Goal: Task Accomplishment & Management: Manage account settings

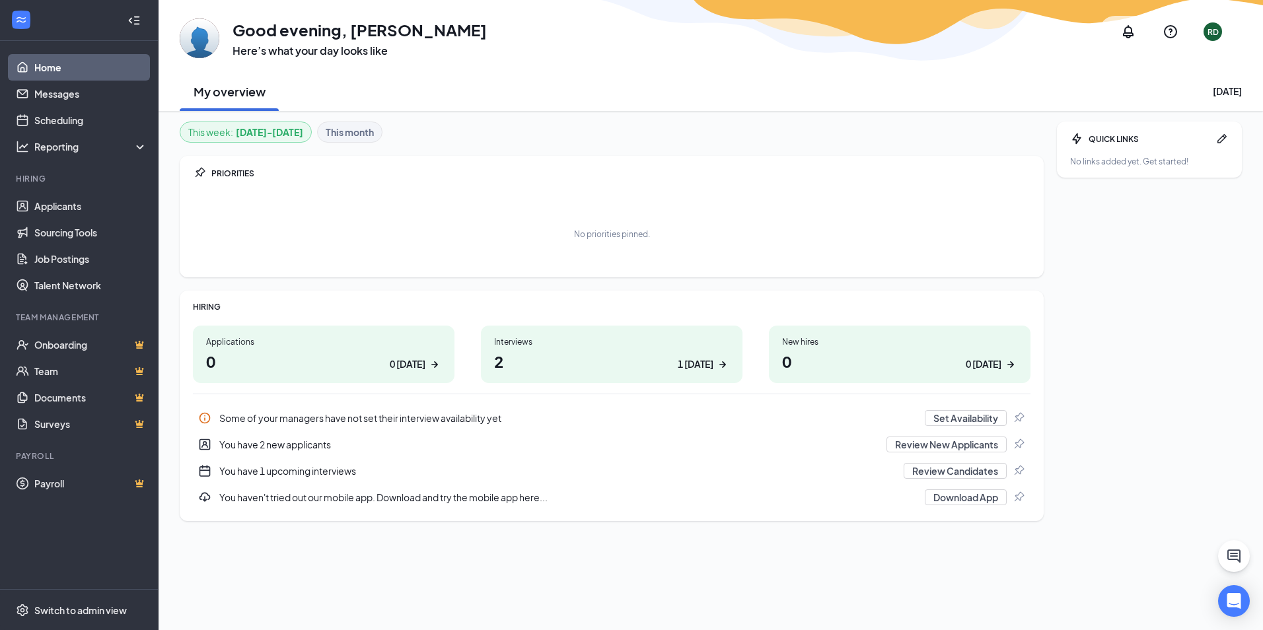
click at [708, 369] on div "1 today" at bounding box center [696, 364] width 36 height 14
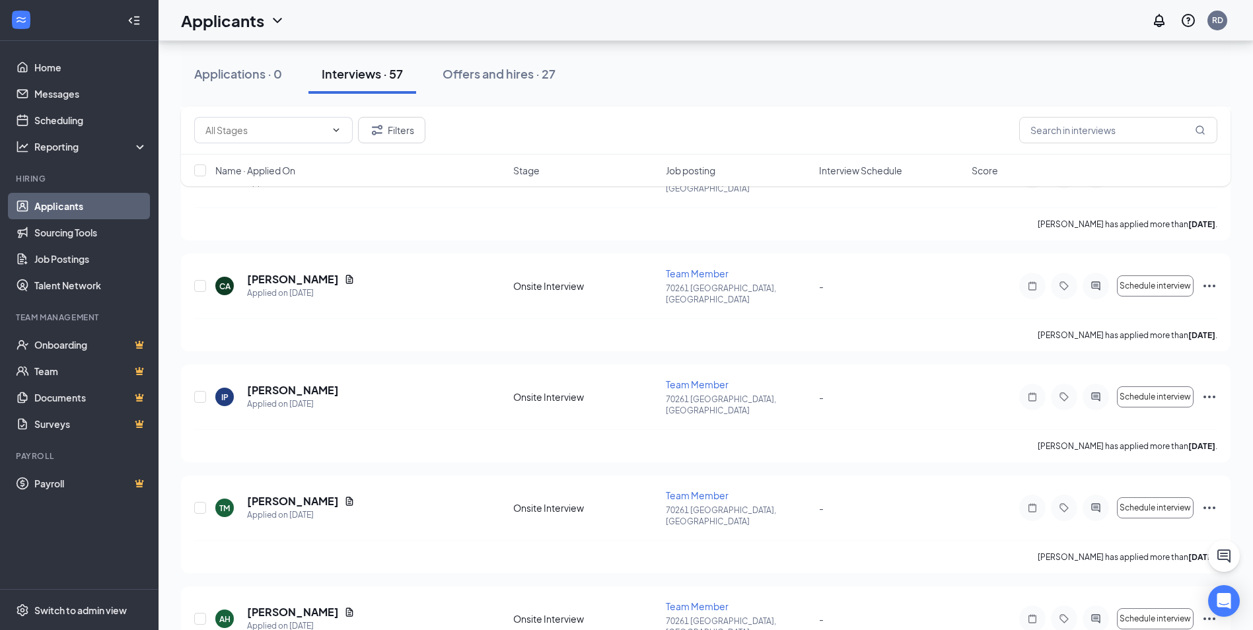
scroll to position [1718, 0]
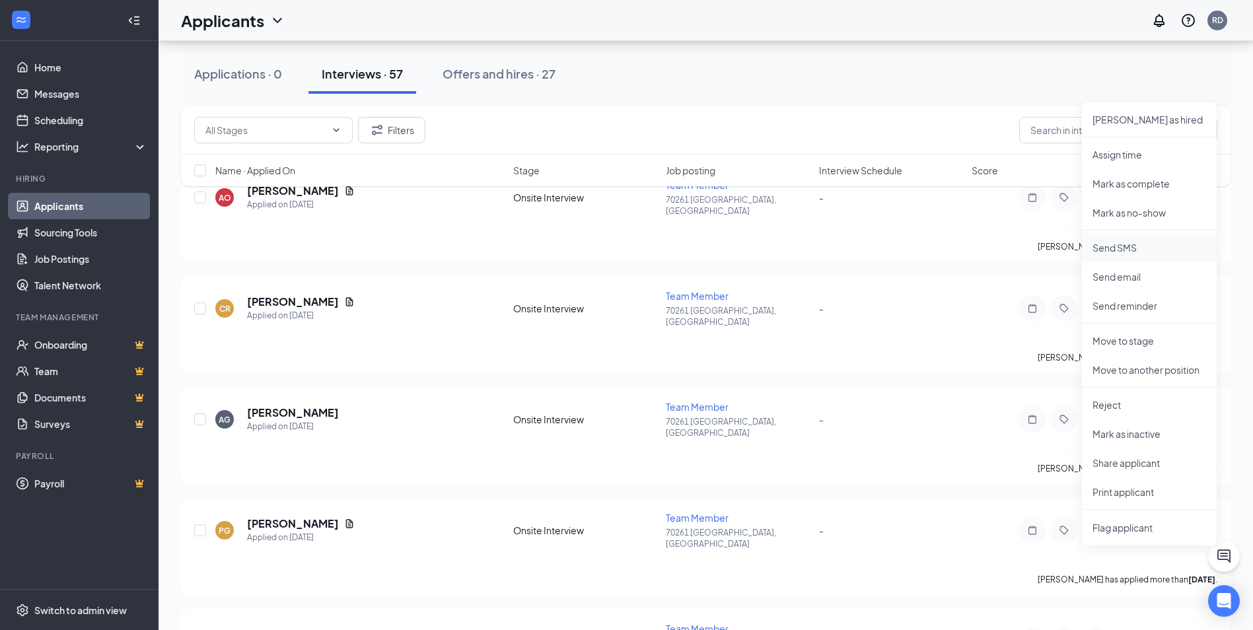
scroll to position [2246, 0]
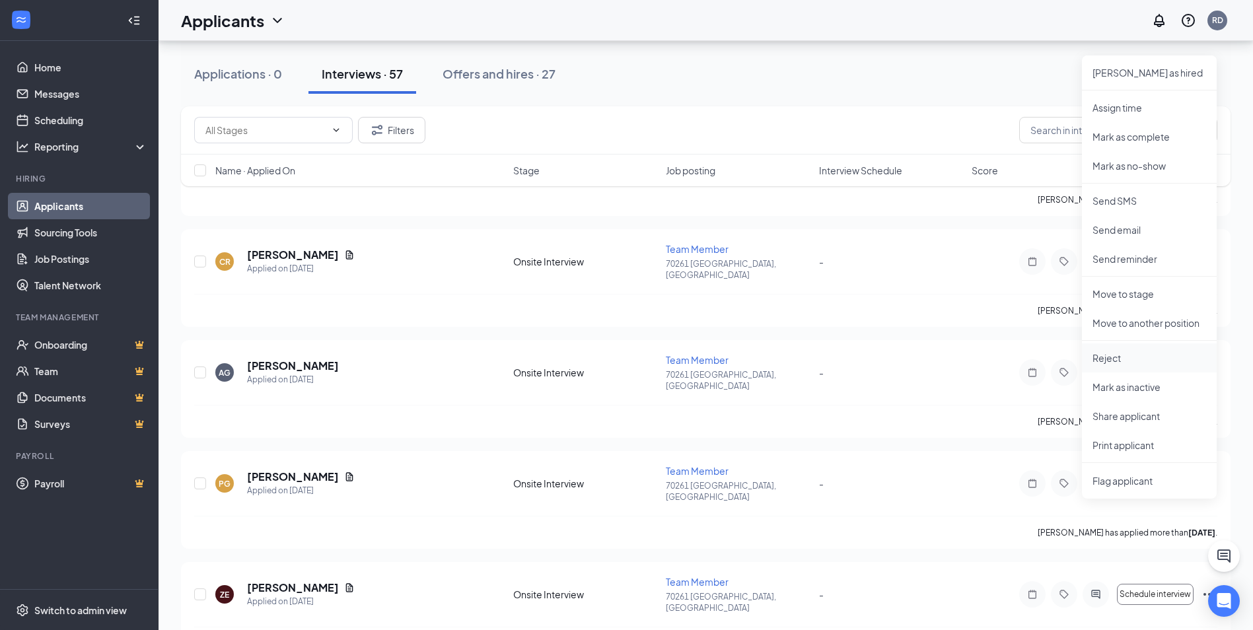
click at [1118, 361] on p "Reject" at bounding box center [1150, 357] width 114 height 13
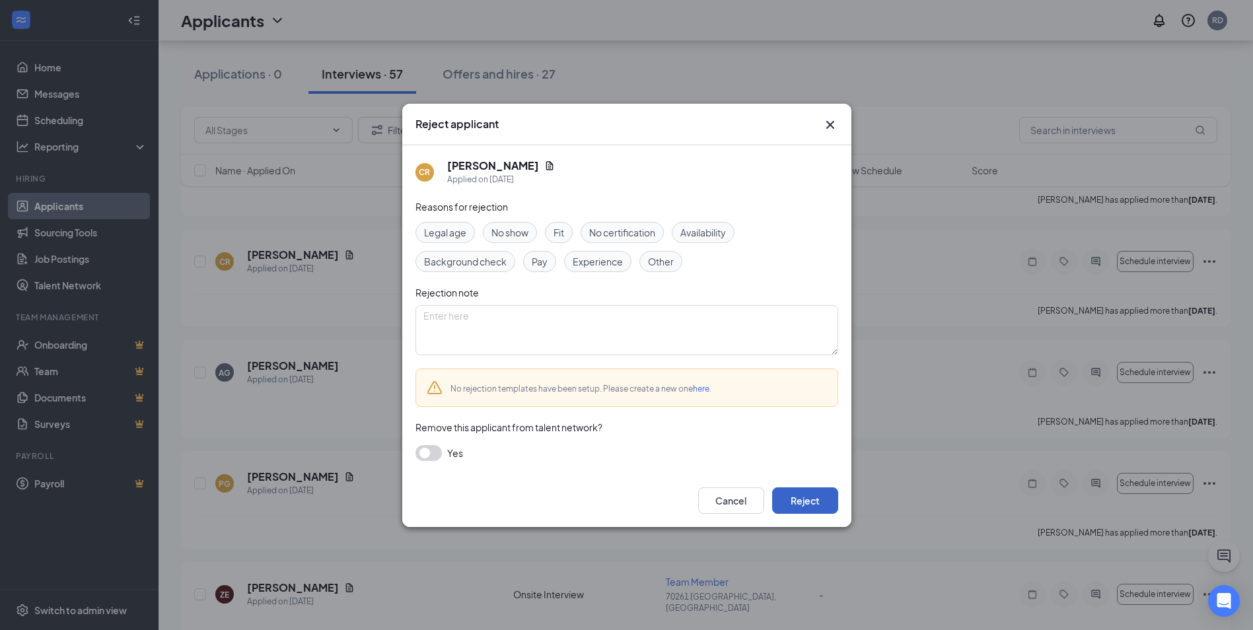
click at [808, 507] on button "Reject" at bounding box center [805, 501] width 66 height 26
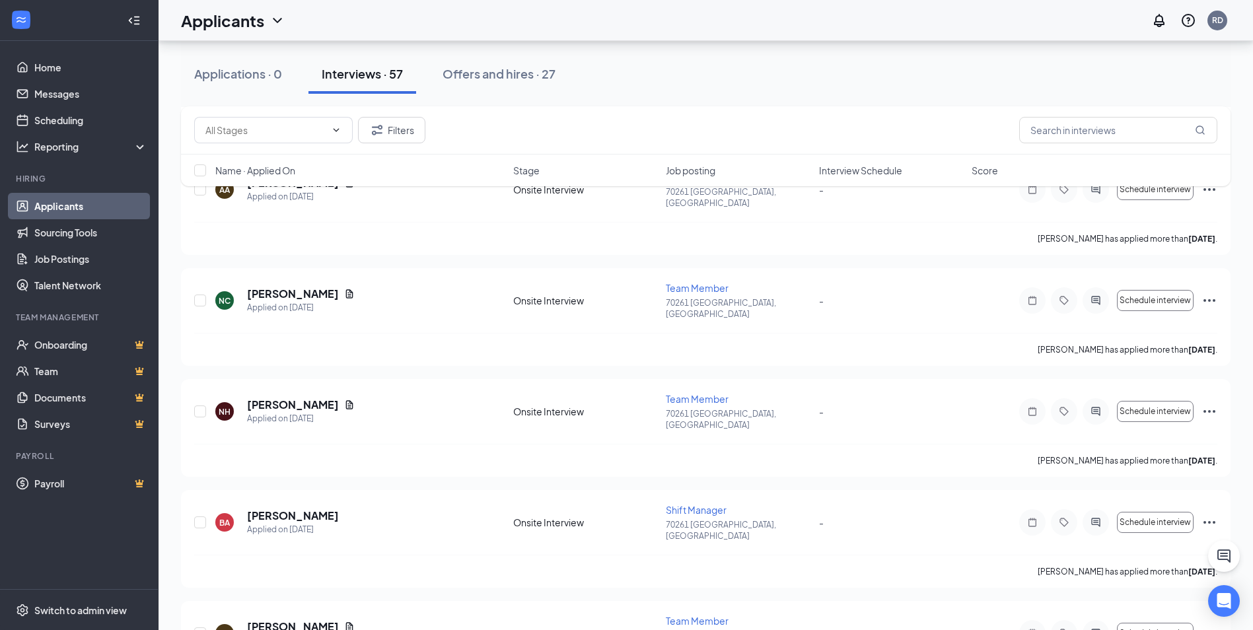
scroll to position [2775, 0]
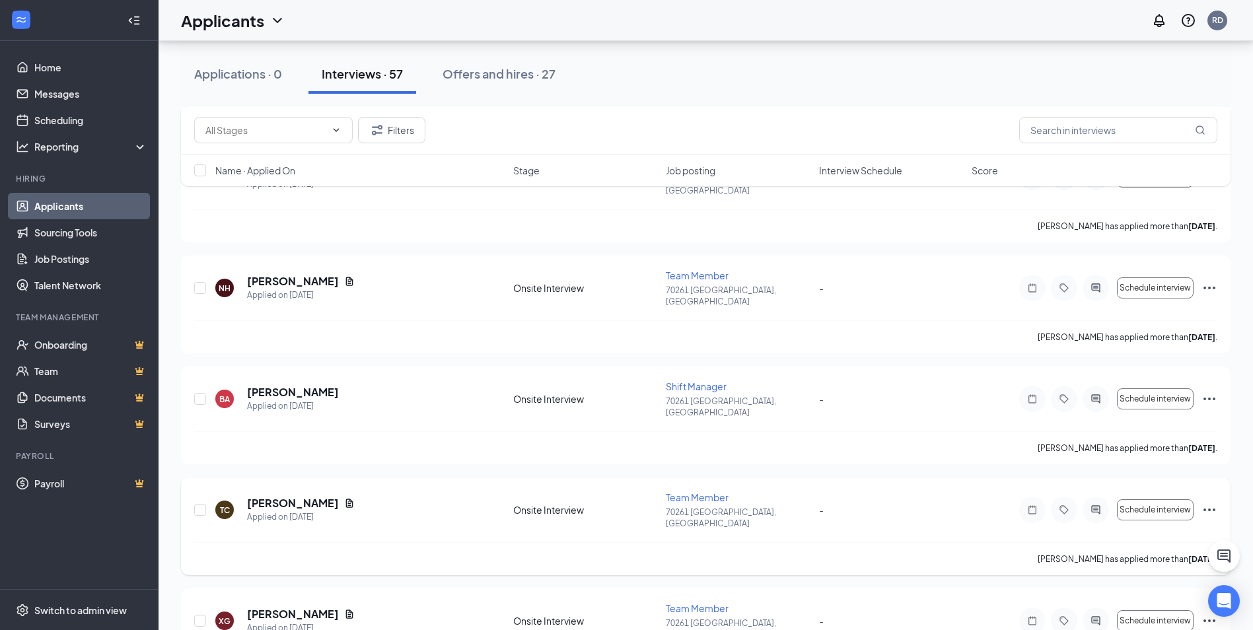
click at [1206, 509] on icon "Ellipses" at bounding box center [1210, 510] width 12 height 3
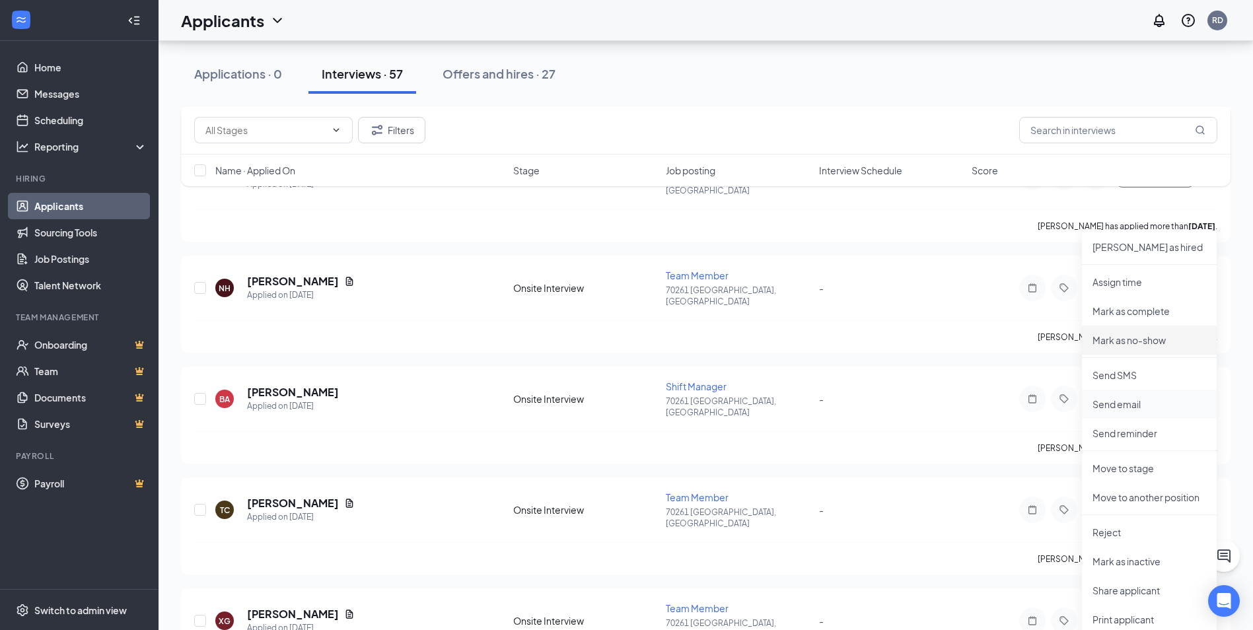
scroll to position [2973, 0]
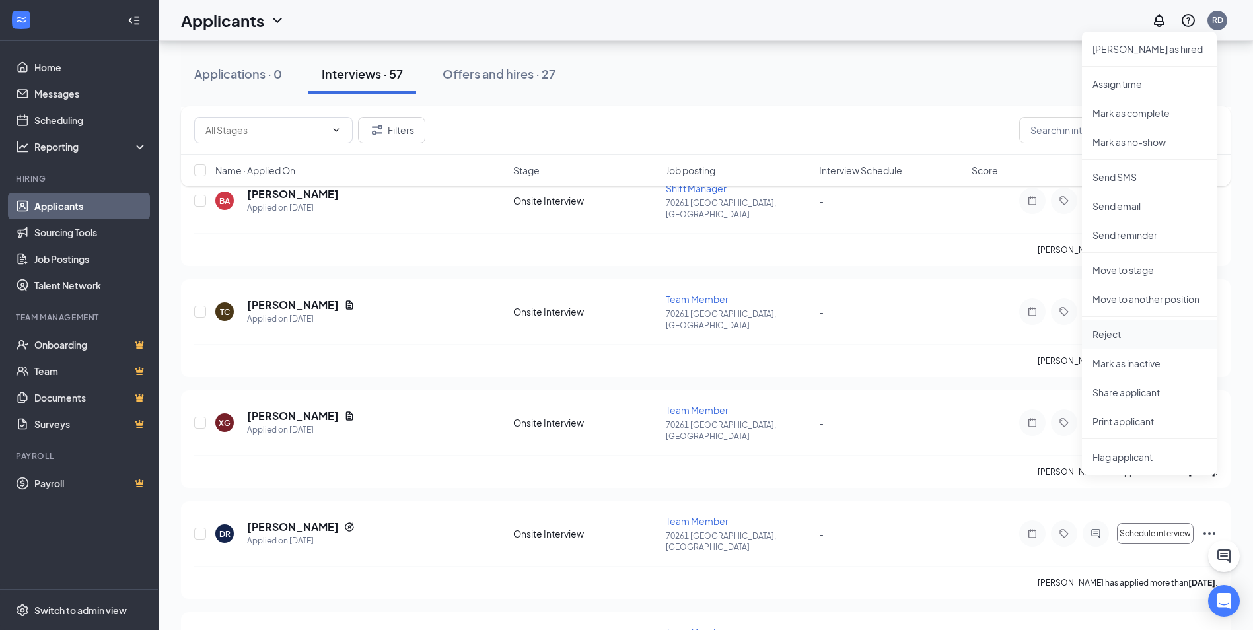
click at [1116, 337] on p "Reject" at bounding box center [1150, 334] width 114 height 13
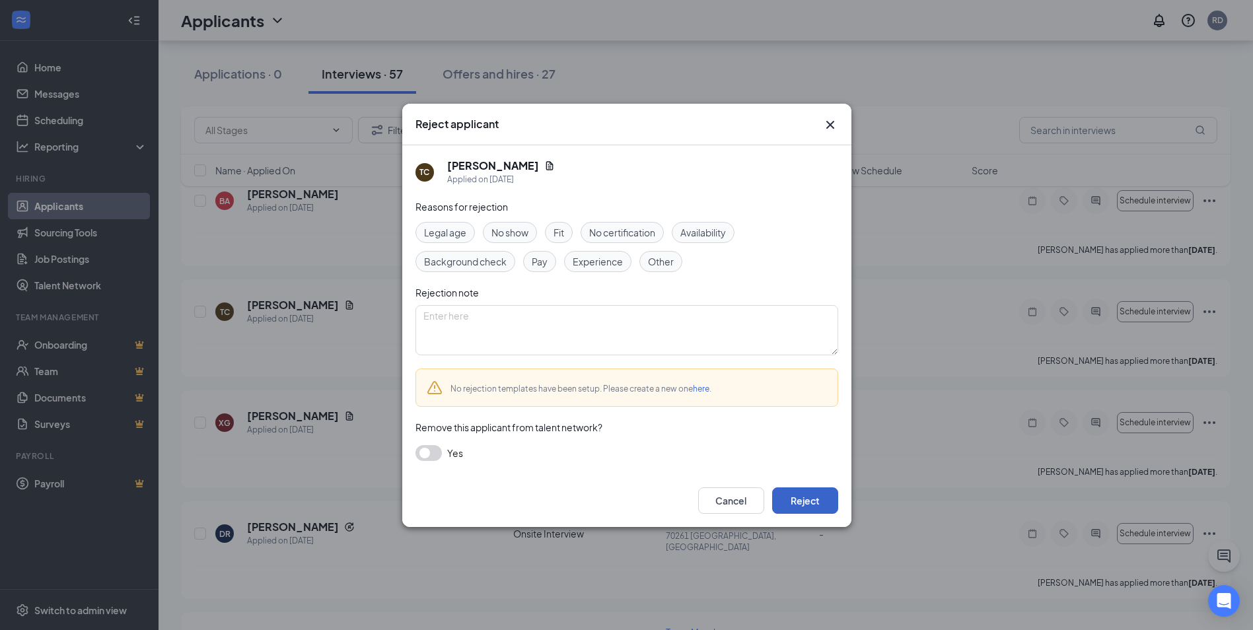
click at [808, 503] on button "Reject" at bounding box center [805, 501] width 66 height 26
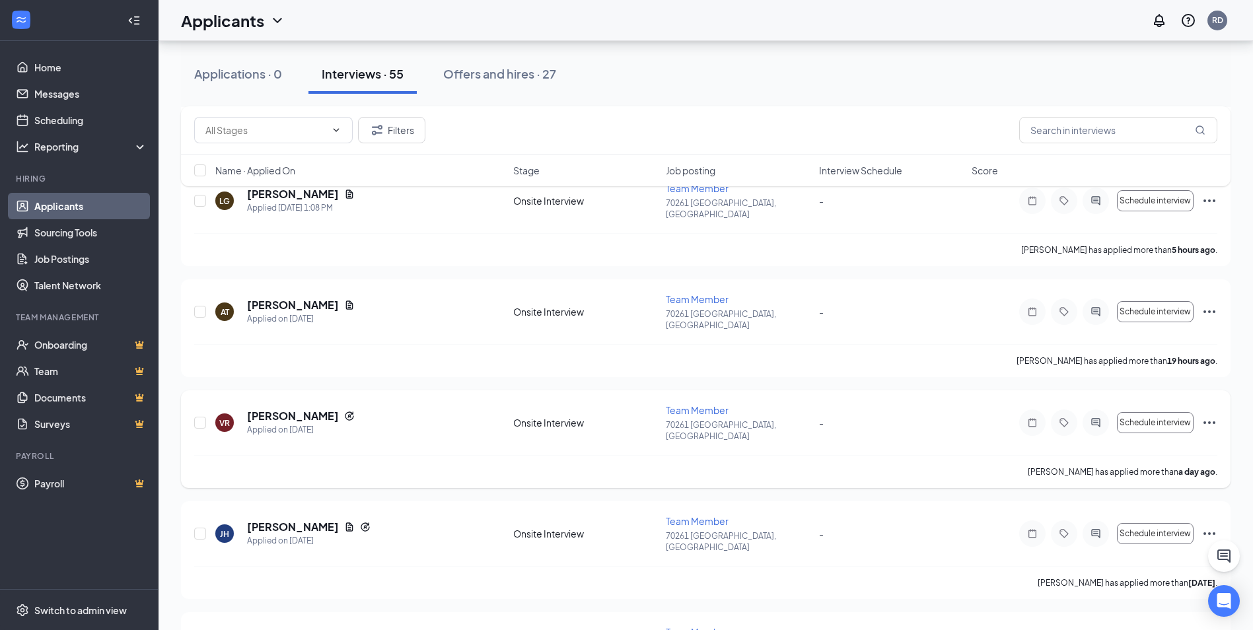
scroll to position [0, 0]
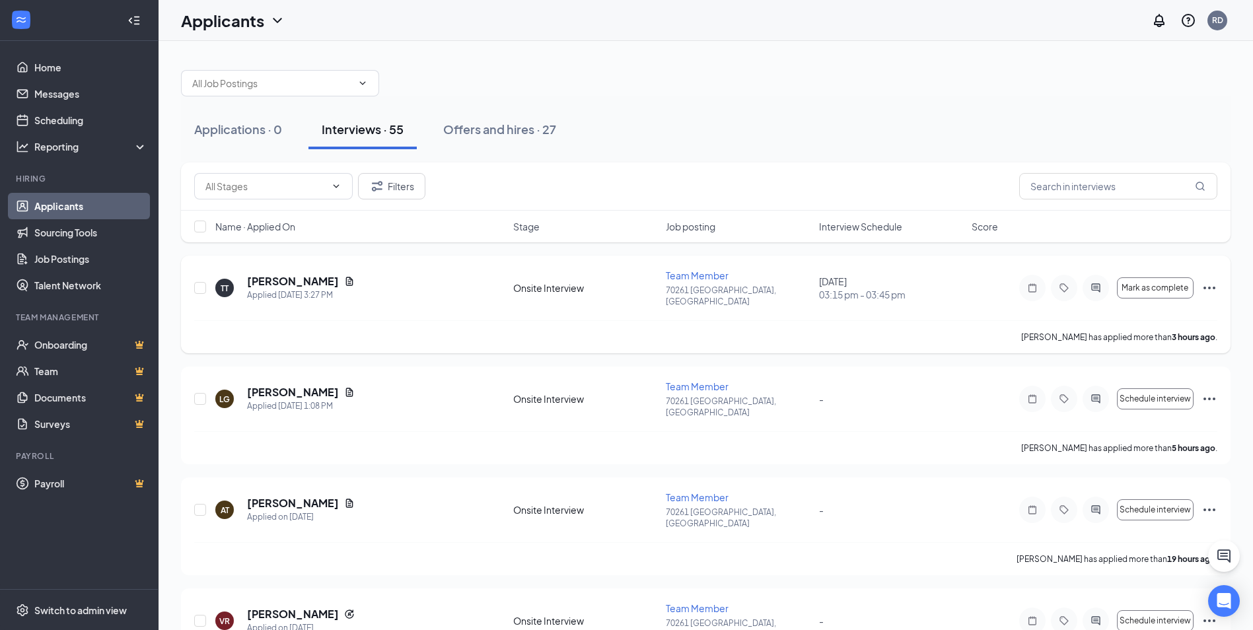
click at [1208, 284] on icon "Ellipses" at bounding box center [1210, 288] width 16 height 16
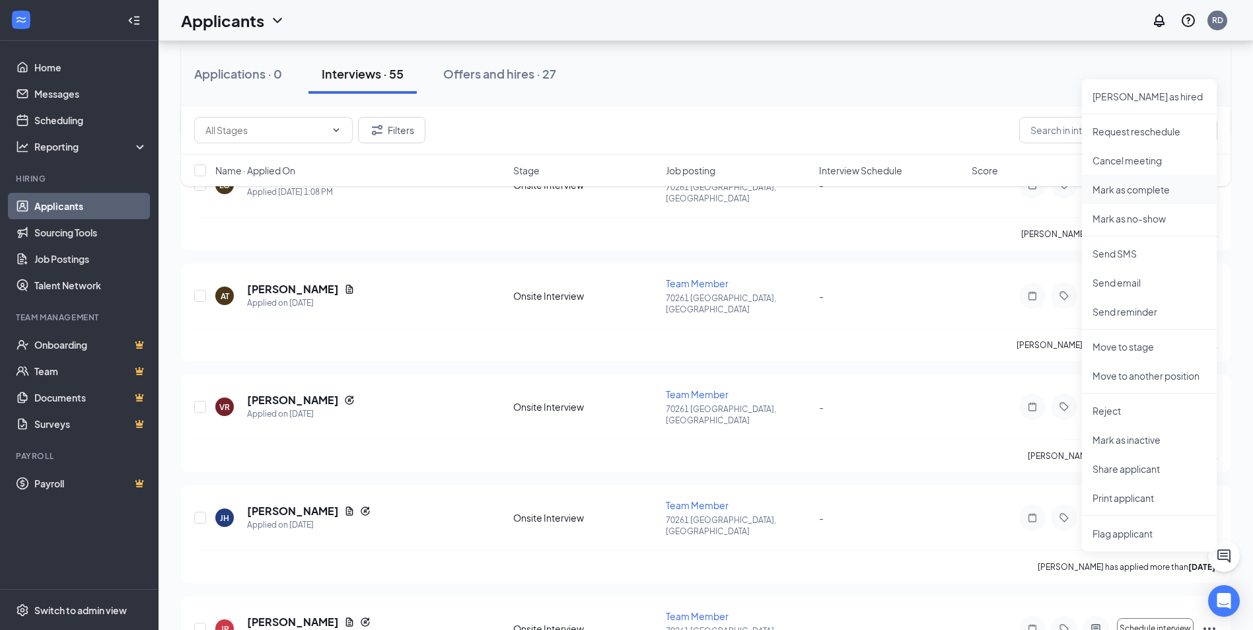
scroll to position [330, 0]
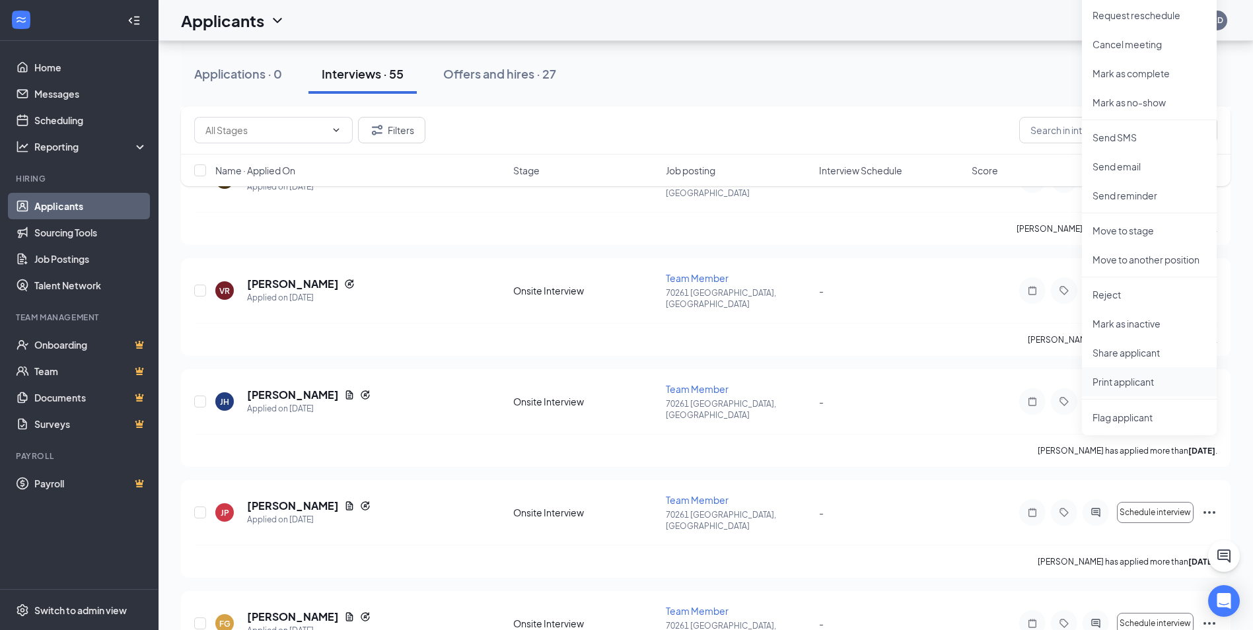
click at [1133, 383] on p "Print applicant" at bounding box center [1150, 381] width 114 height 13
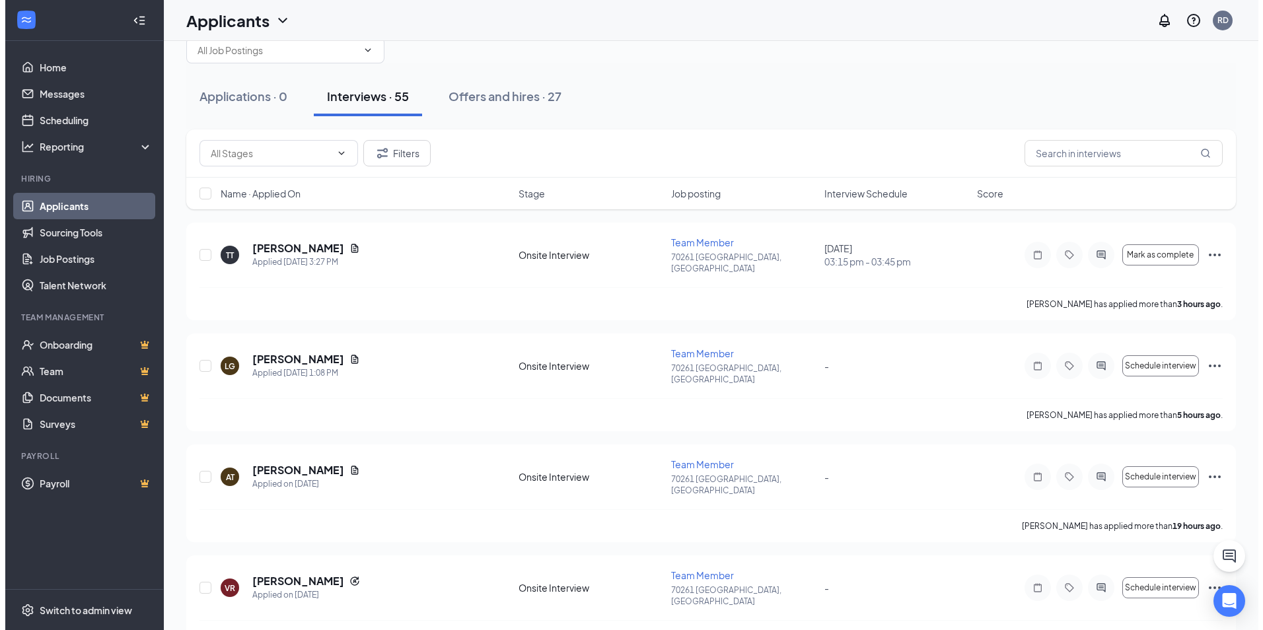
scroll to position [0, 0]
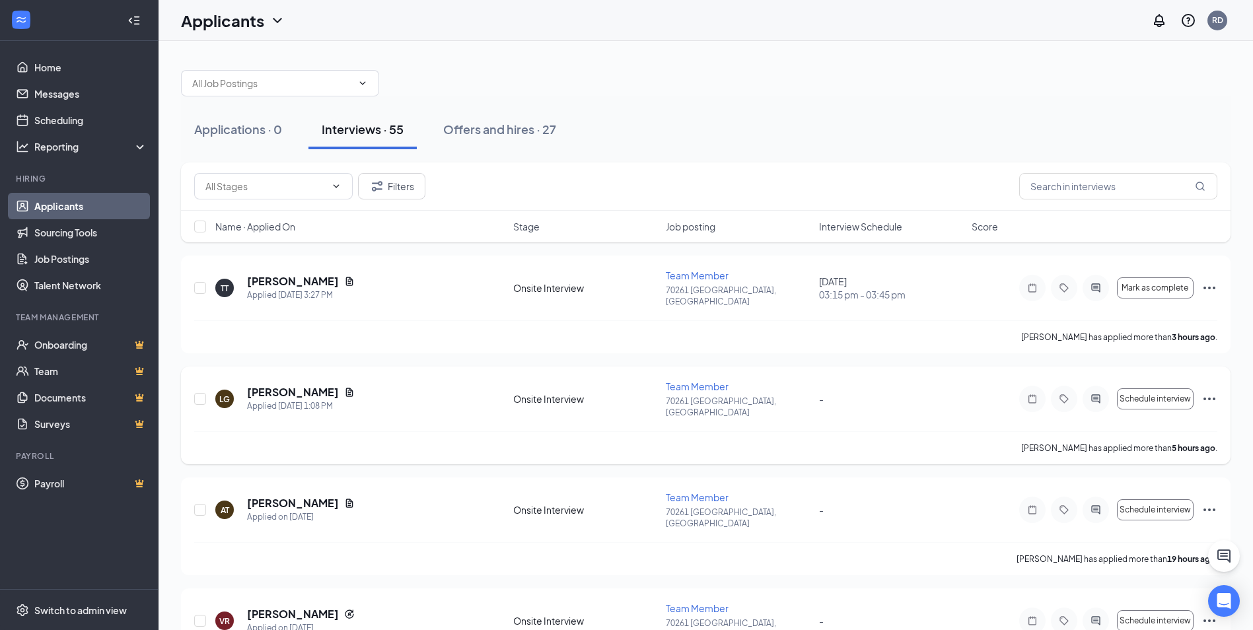
click at [305, 385] on h5 "[PERSON_NAME]" at bounding box center [293, 392] width 92 height 15
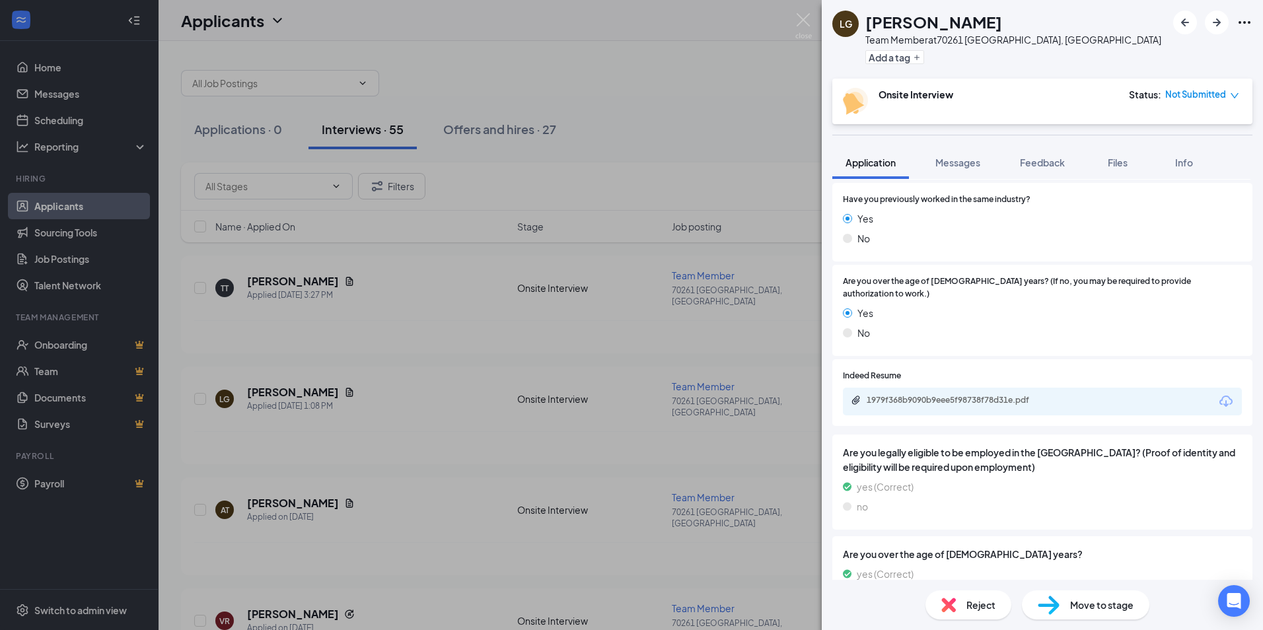
scroll to position [583, 0]
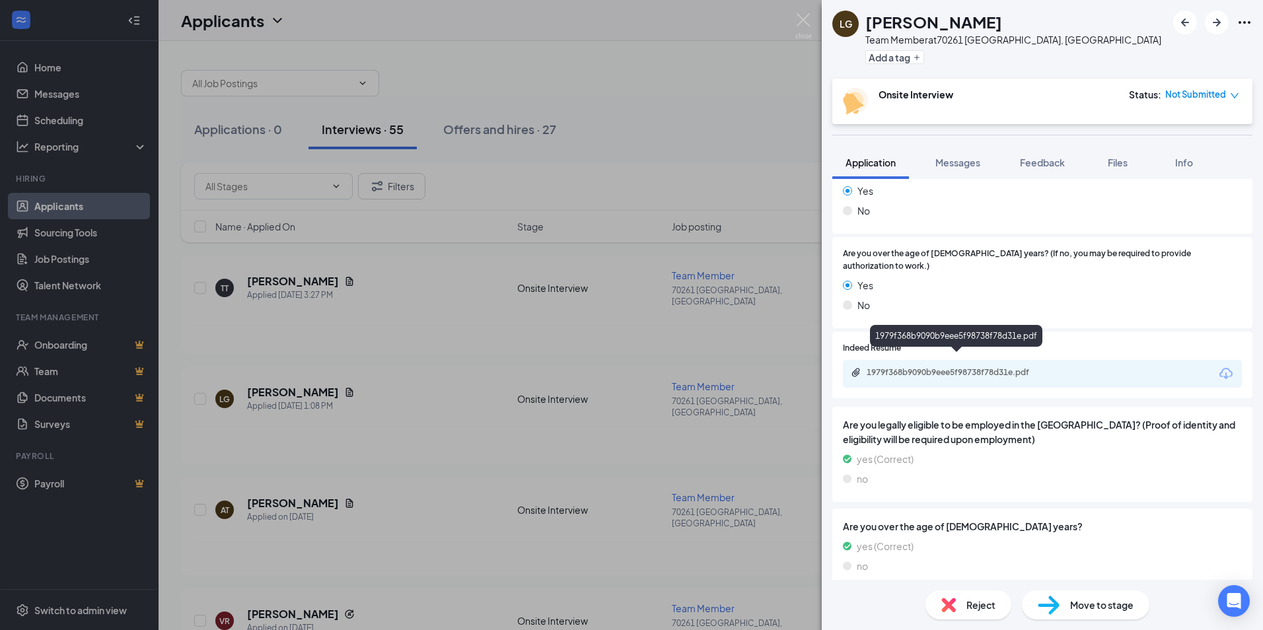
click at [926, 367] on div "1979f368b9090b9eee5f98738f78d31e.pdf" at bounding box center [959, 372] width 185 height 11
click at [806, 23] on img at bounding box center [803, 26] width 17 height 26
click at [806, 23] on div "Applicants RD" at bounding box center [711, 20] width 1105 height 41
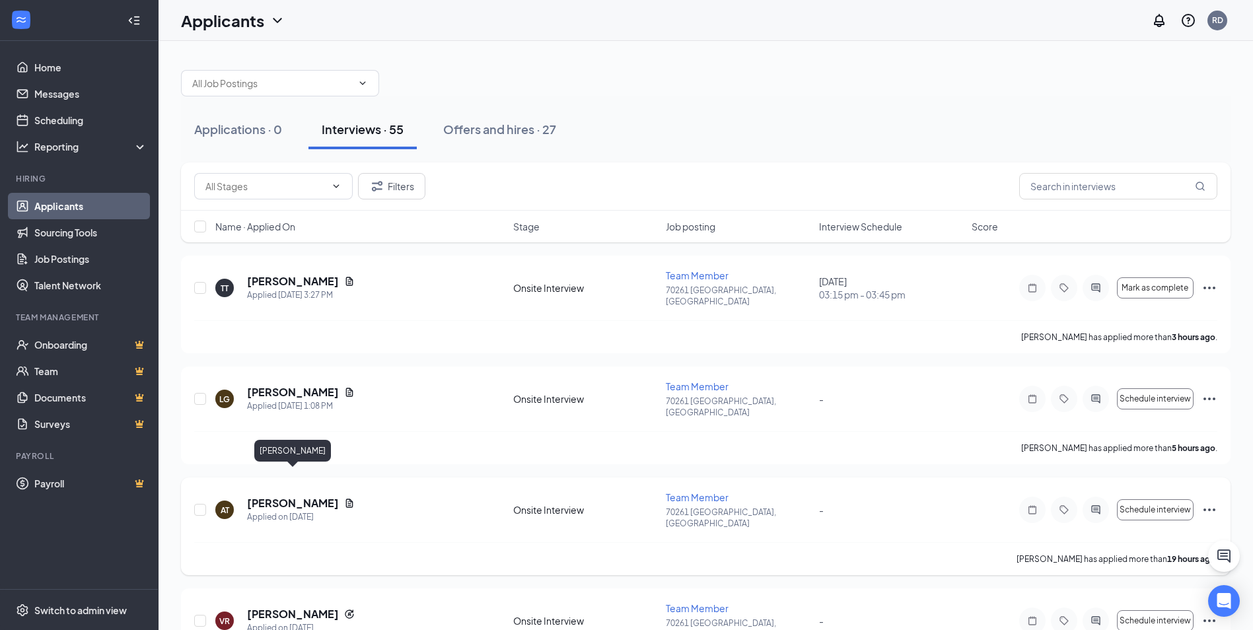
click at [287, 496] on h5 "[PERSON_NAME]" at bounding box center [293, 503] width 92 height 15
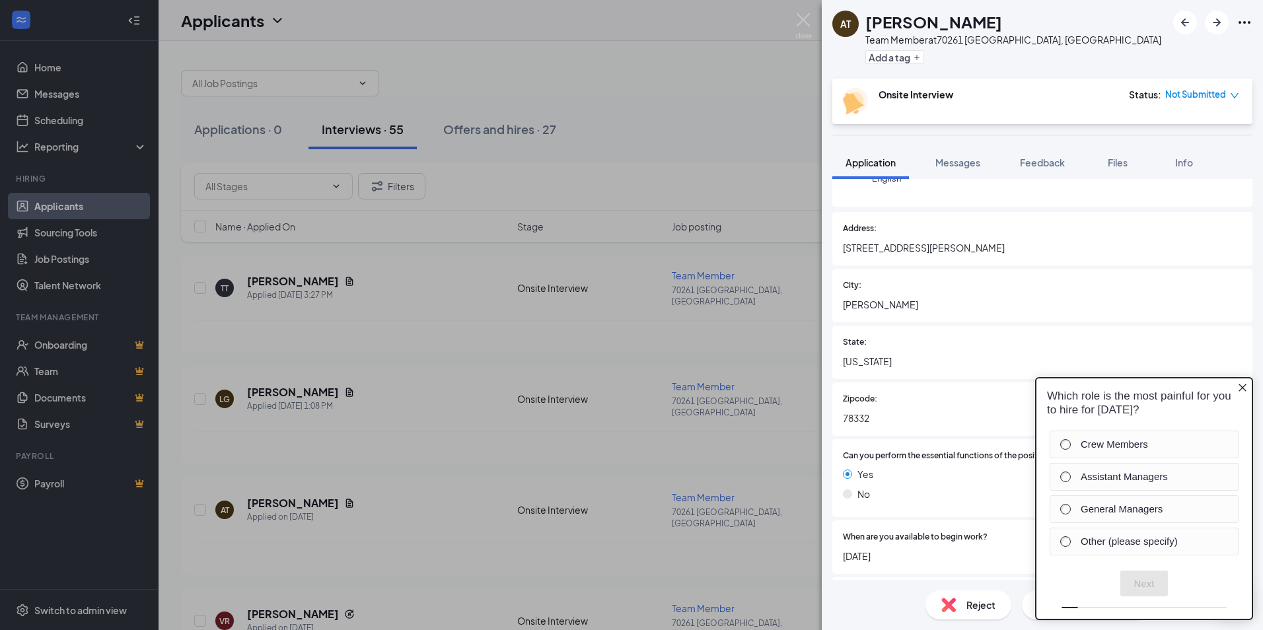
scroll to position [198, 0]
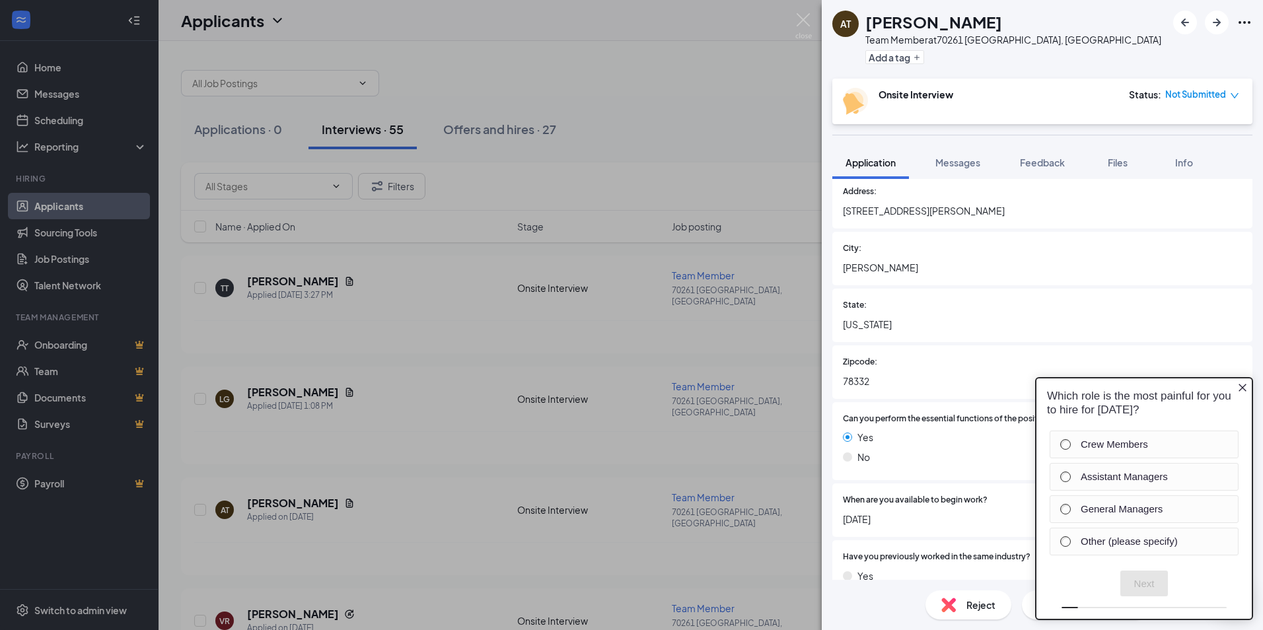
click at [1244, 388] on icon "Close button" at bounding box center [1242, 387] width 11 height 11
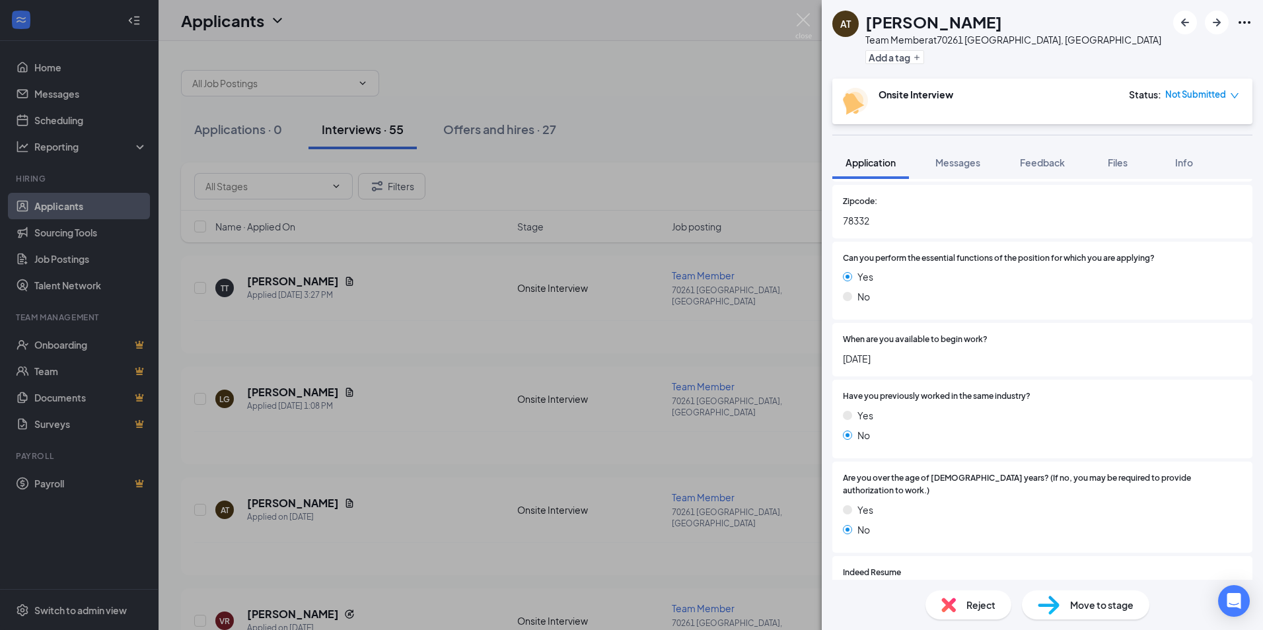
scroll to position [396, 0]
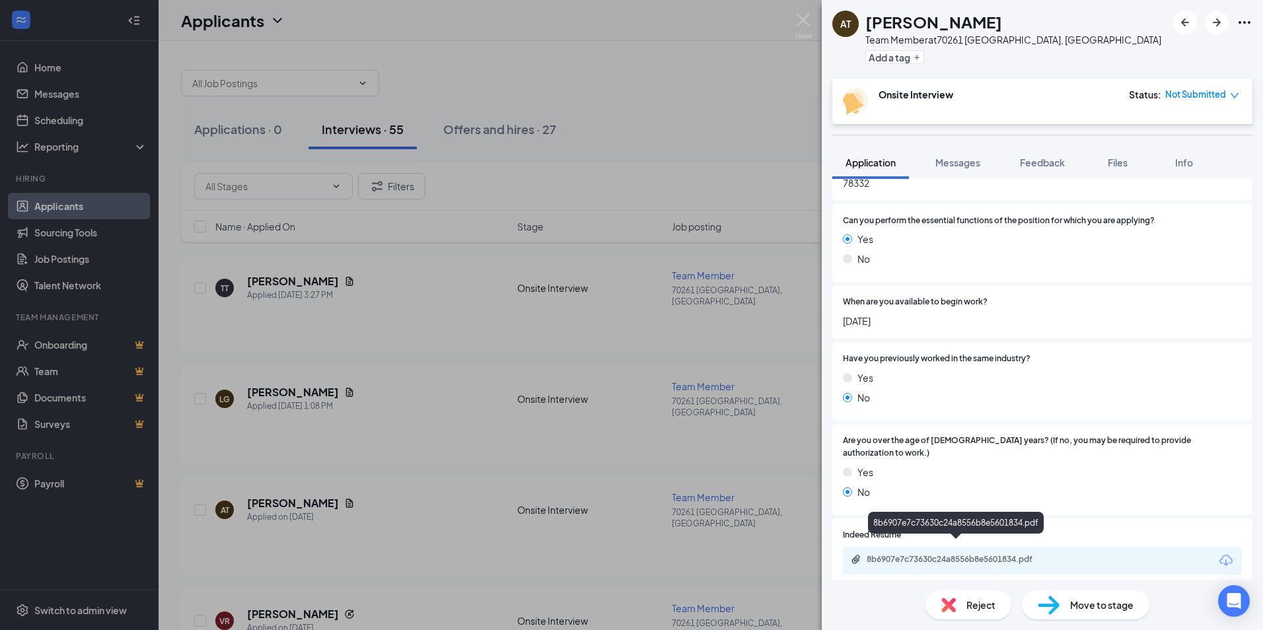
click at [939, 554] on div "8b6907e7c73630c24a8556b8e5601834.pdf" at bounding box center [959, 559] width 185 height 11
click at [807, 23] on img at bounding box center [803, 26] width 17 height 26
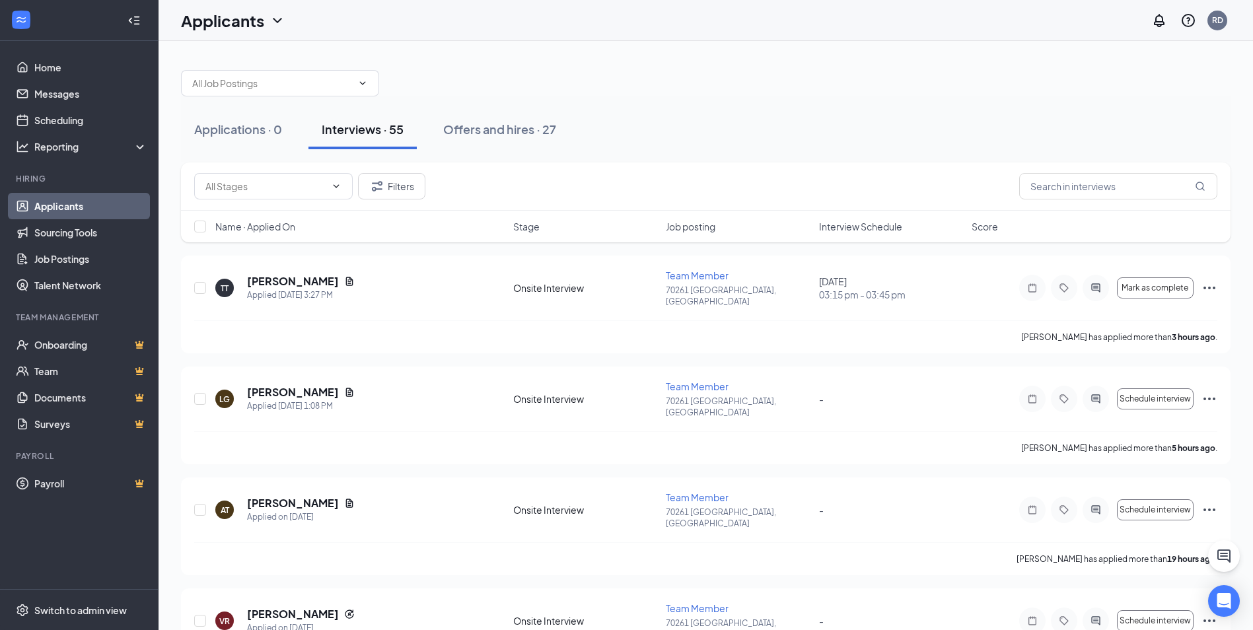
click at [263, 607] on h5 "[PERSON_NAME]" at bounding box center [293, 614] width 92 height 15
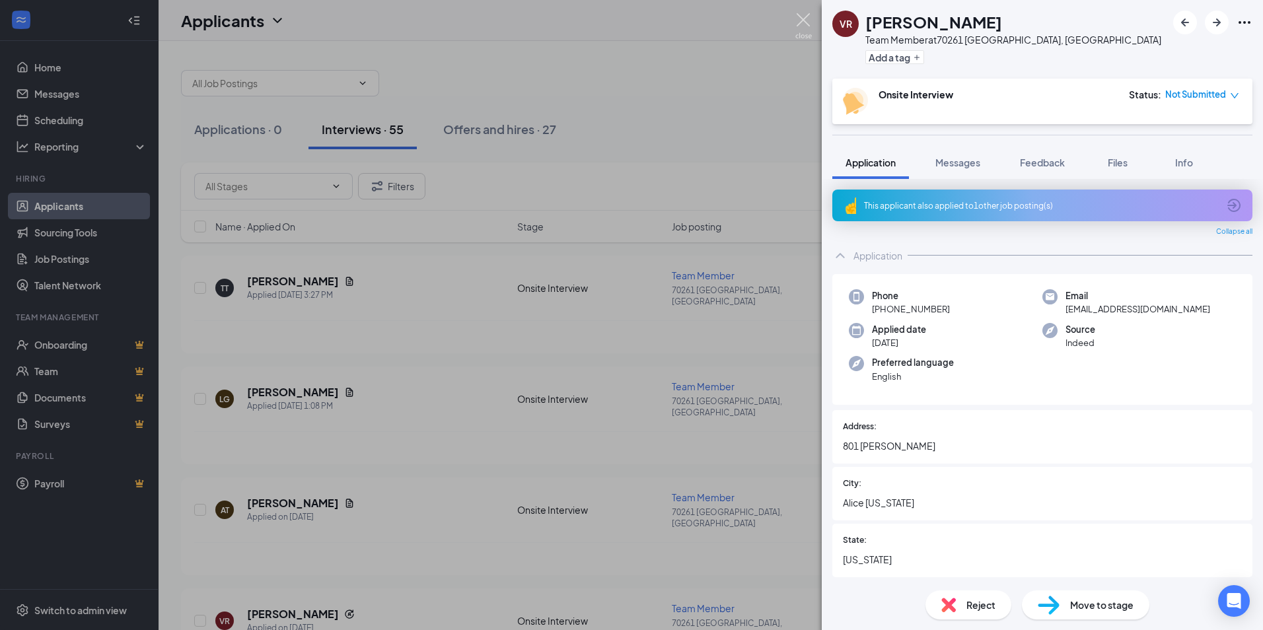
click at [803, 17] on img at bounding box center [803, 26] width 17 height 26
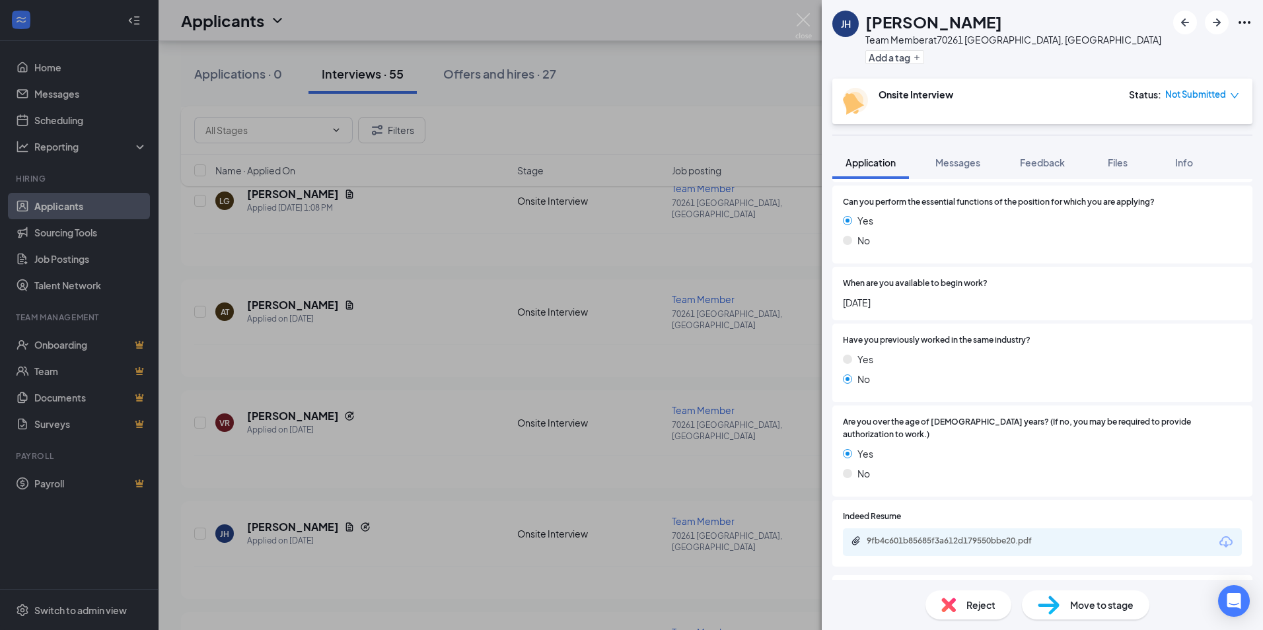
scroll to position [462, 0]
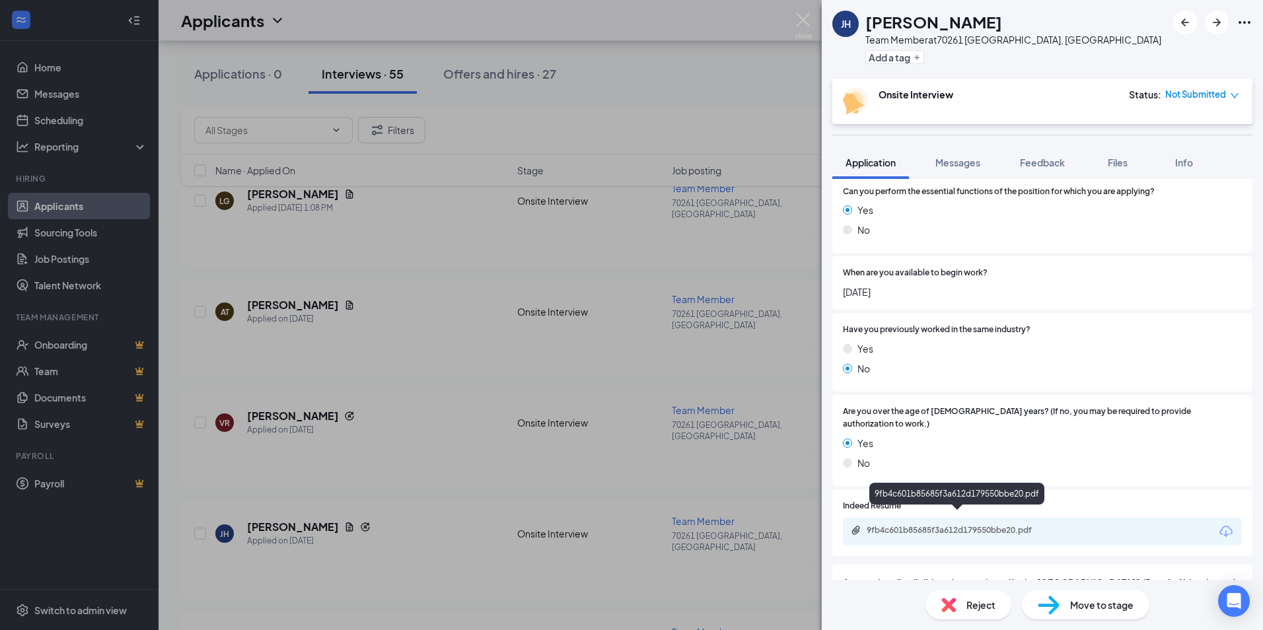
click at [994, 525] on div "9fb4c601b85685f3a612d179550bbe20.pdf" at bounding box center [959, 530] width 185 height 11
click at [807, 24] on img at bounding box center [803, 26] width 17 height 26
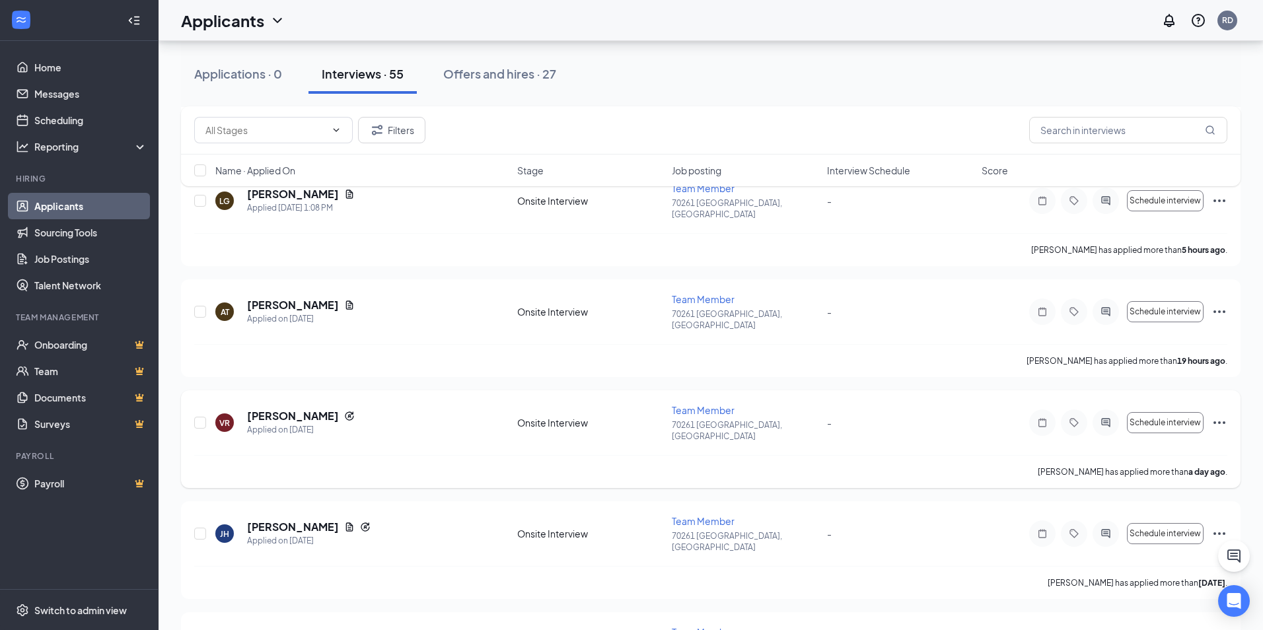
click at [283, 630] on h5 "[PERSON_NAME]" at bounding box center [293, 638] width 92 height 15
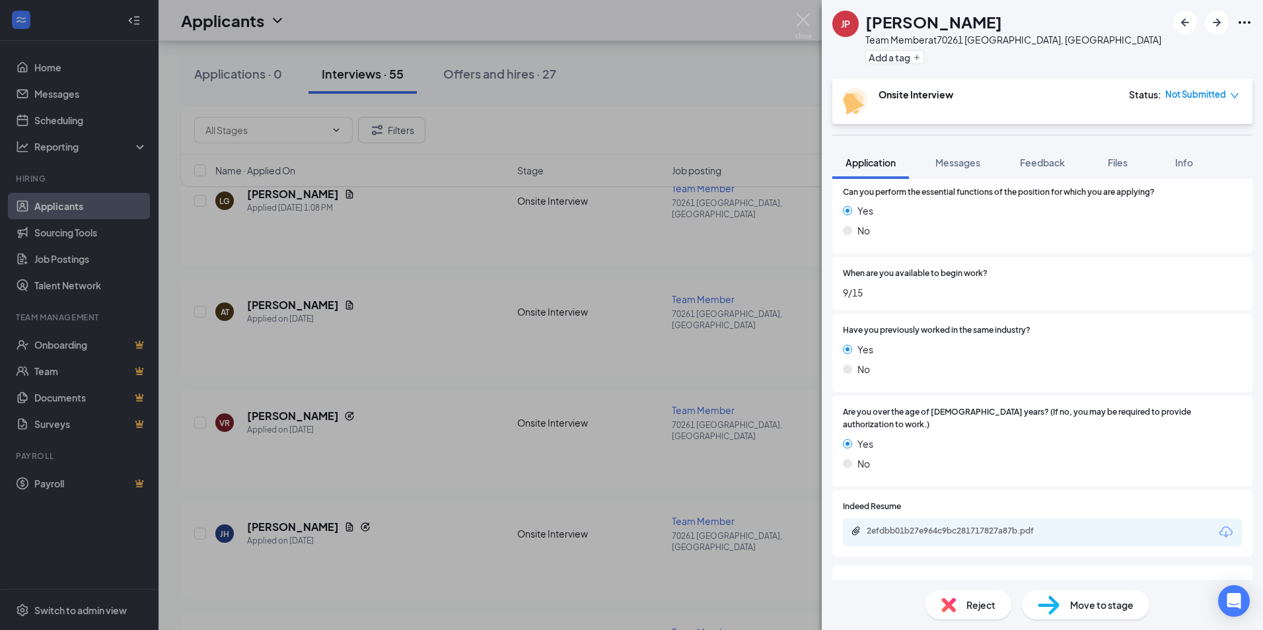
scroll to position [462, 0]
click at [978, 525] on div "2efdbb01b27e964c9bc281717827a87b.pdf" at bounding box center [959, 530] width 185 height 11
click at [797, 16] on img at bounding box center [803, 26] width 17 height 26
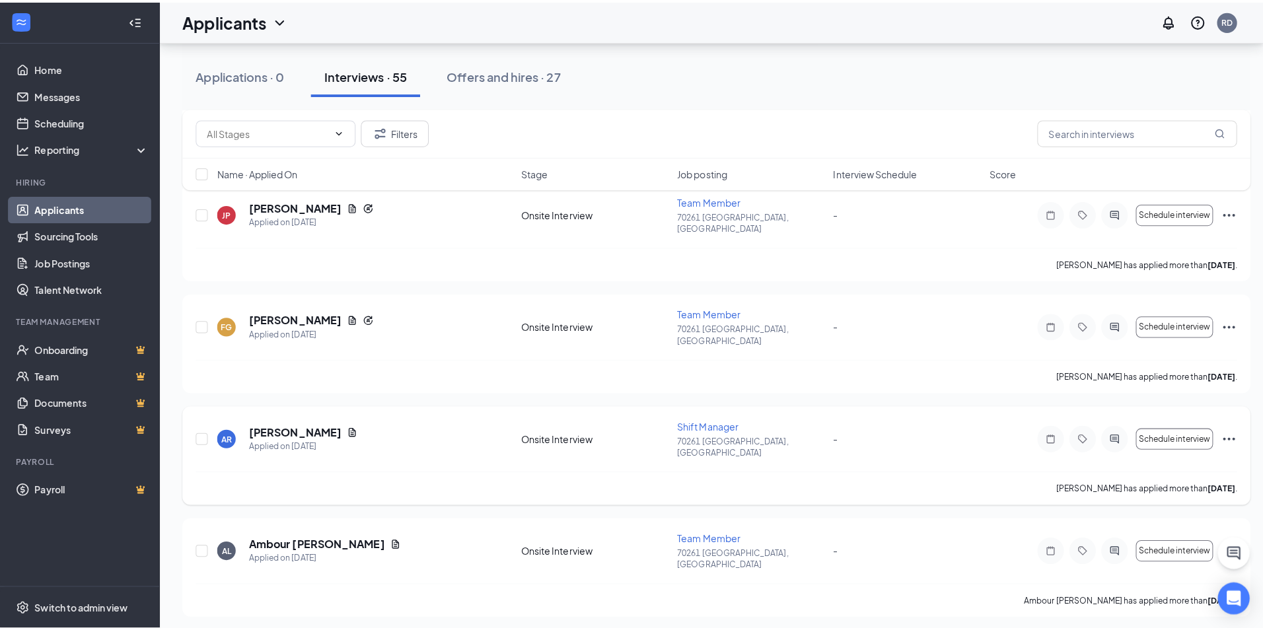
scroll to position [661, 0]
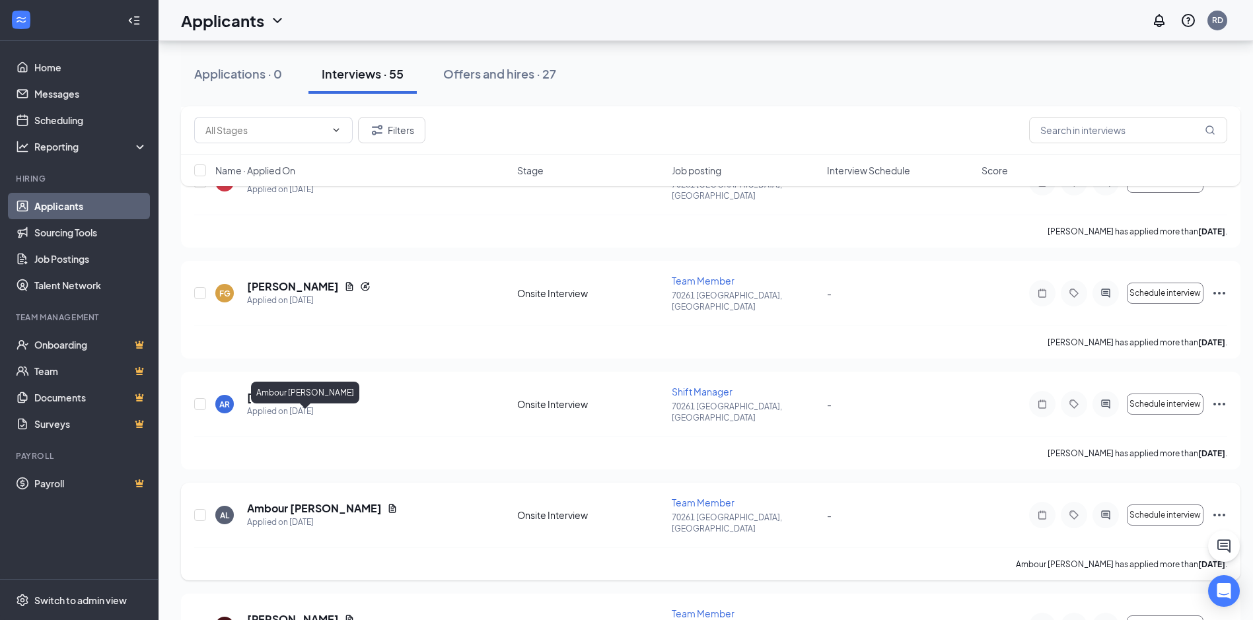
click at [294, 501] on h5 "Ambour [PERSON_NAME]" at bounding box center [314, 508] width 135 height 15
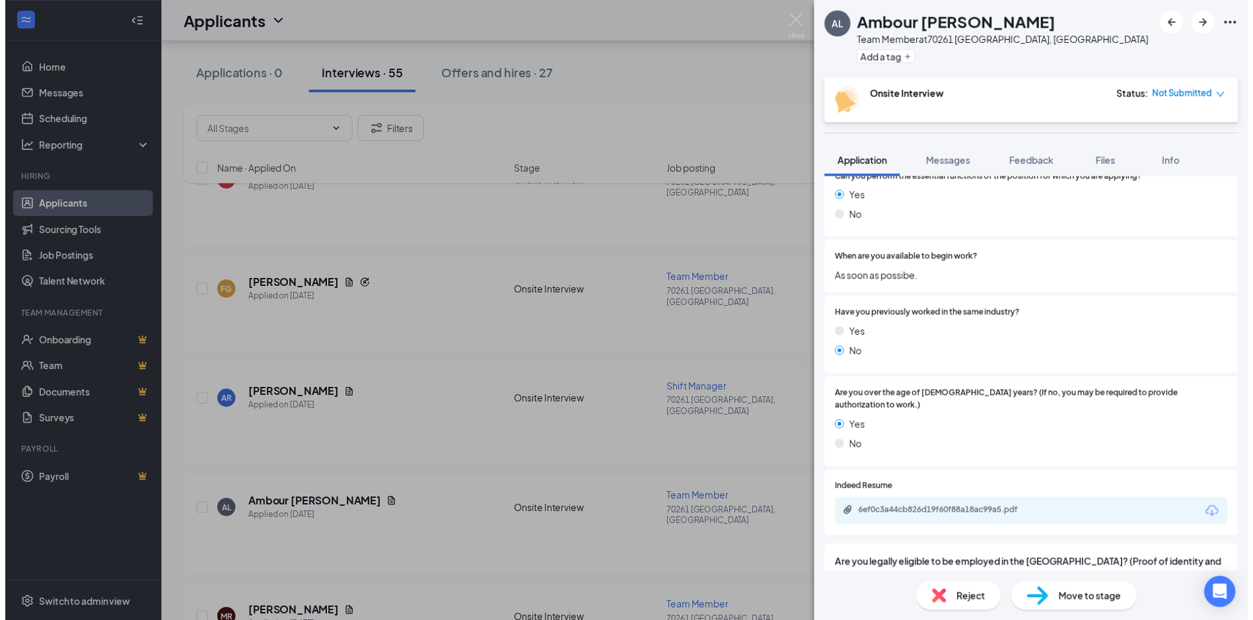
scroll to position [462, 0]
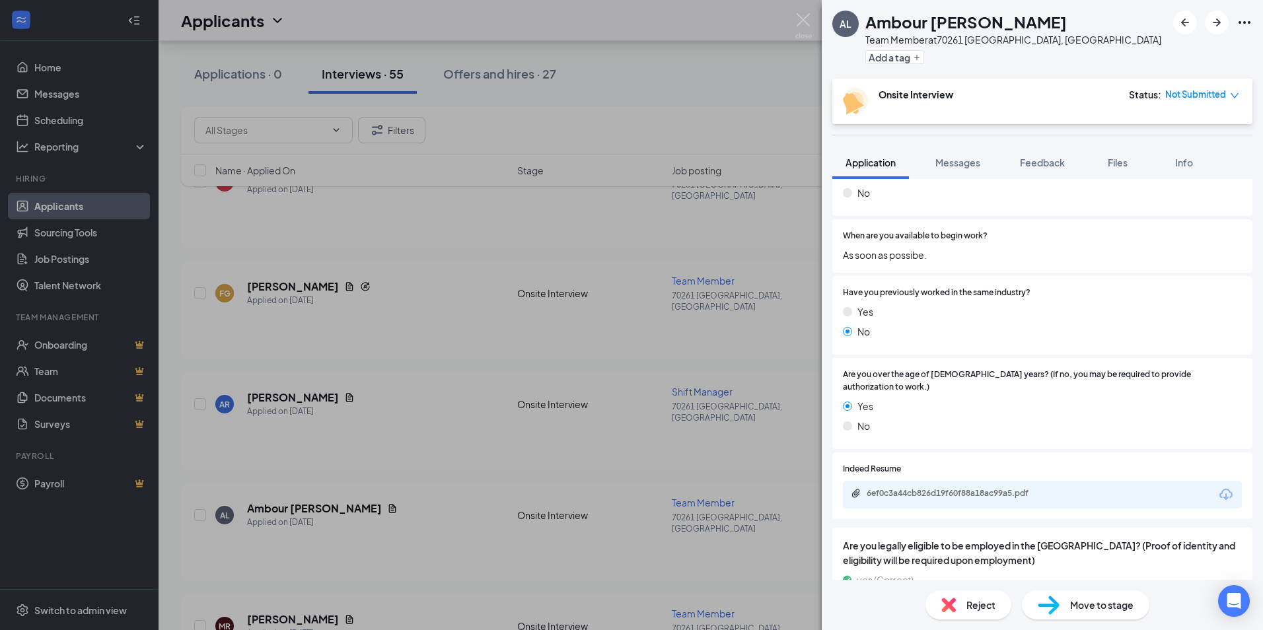
click at [1005, 481] on div "6ef0c3a44cb826d19f60f88a18ac99a5.pdf" at bounding box center [1042, 495] width 399 height 28
click at [1010, 488] on div "6ef0c3a44cb826d19f60f88a18ac99a5.pdf" at bounding box center [959, 493] width 185 height 11
click at [805, 17] on img at bounding box center [803, 26] width 17 height 26
